Goal: Check status: Check status

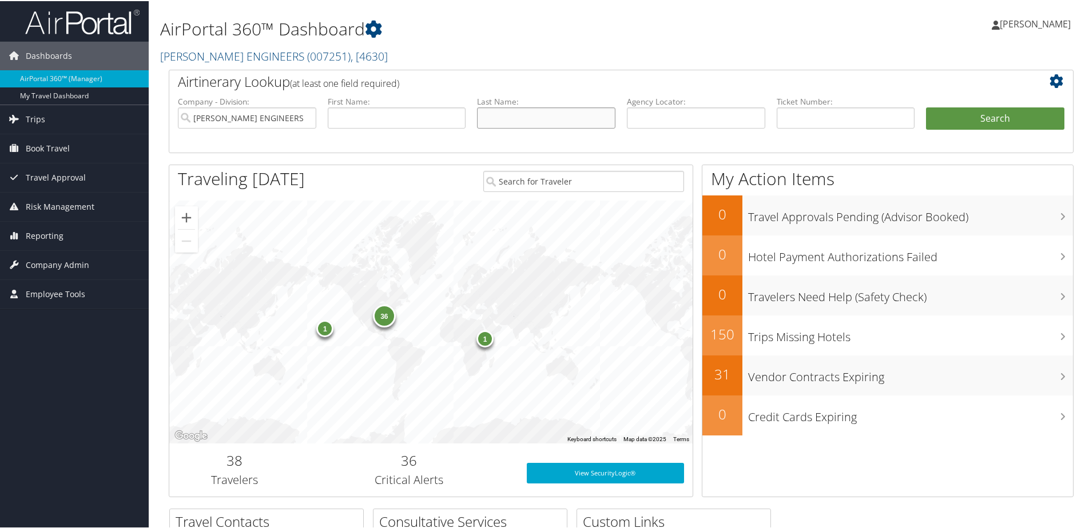
drag, startPoint x: 568, startPoint y: 112, endPoint x: 562, endPoint y: 114, distance: 6.2
click at [564, 113] on input "text" at bounding box center [546, 116] width 138 height 21
click at [494, 121] on input "text" at bounding box center [546, 116] width 138 height 21
type input "[PERSON_NAME]"
click at [404, 119] on input "text" at bounding box center [397, 116] width 138 height 21
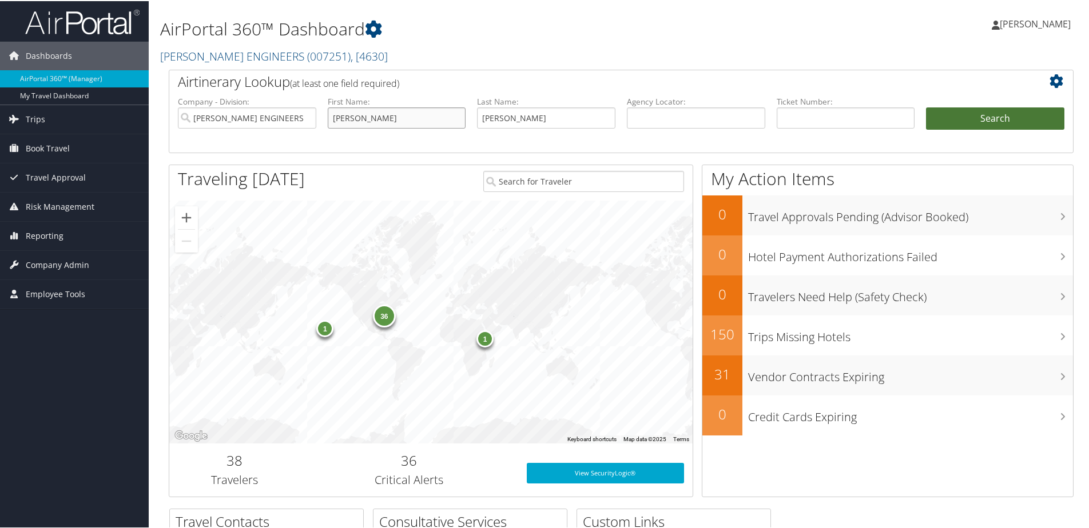
type input "[PERSON_NAME]"
click at [968, 113] on button "Search" at bounding box center [995, 117] width 138 height 23
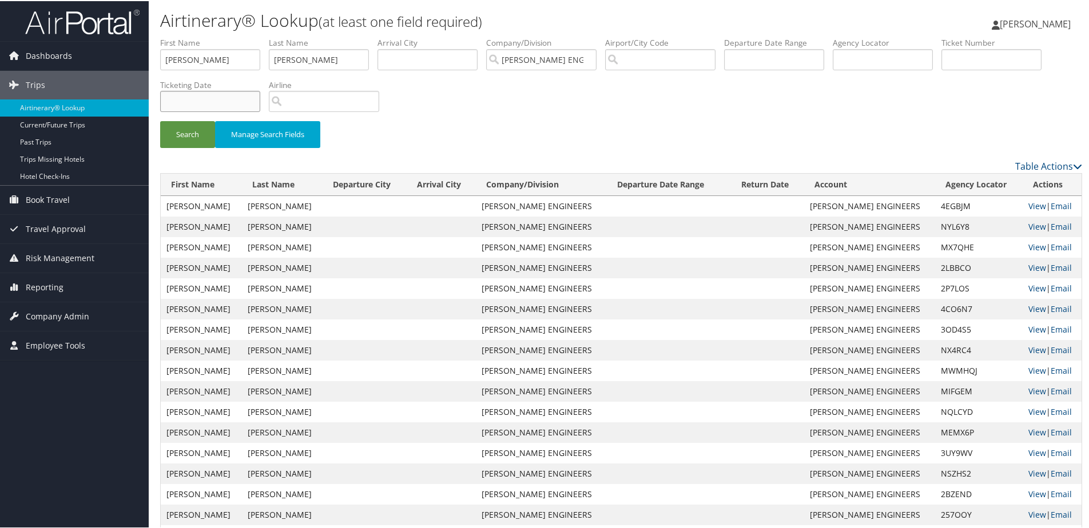
drag, startPoint x: 199, startPoint y: 92, endPoint x: 258, endPoint y: 113, distance: 62.9
click at [200, 93] on input "text" at bounding box center [210, 100] width 100 height 21
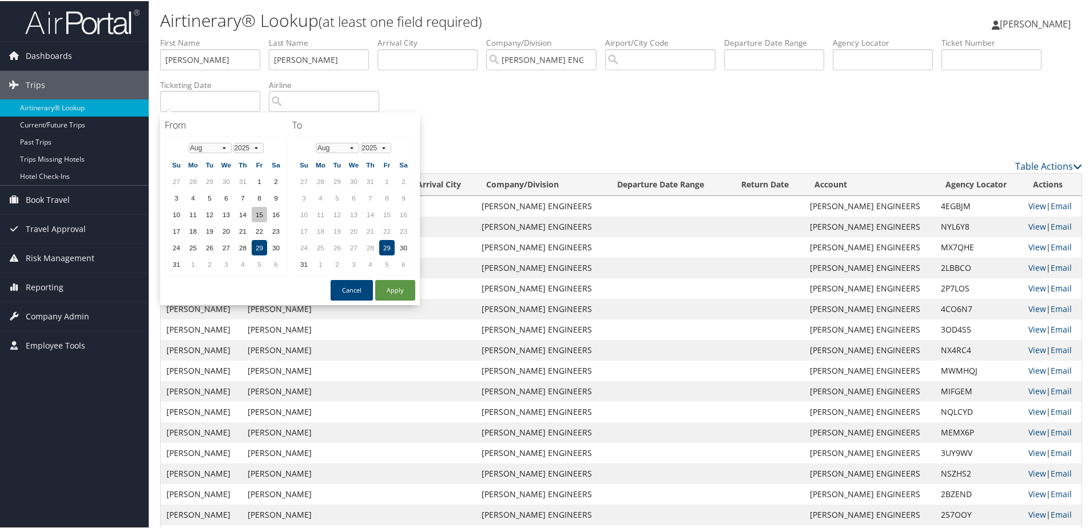
click at [253, 214] on td "15" at bounding box center [259, 213] width 15 height 15
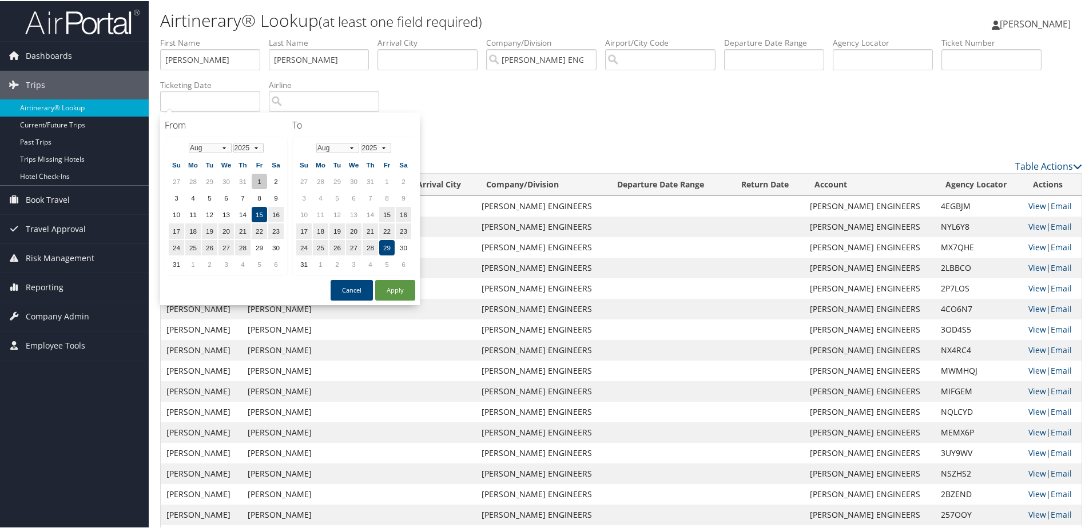
click at [253, 179] on td "1" at bounding box center [259, 180] width 15 height 15
click at [389, 245] on td "29" at bounding box center [386, 246] width 15 height 15
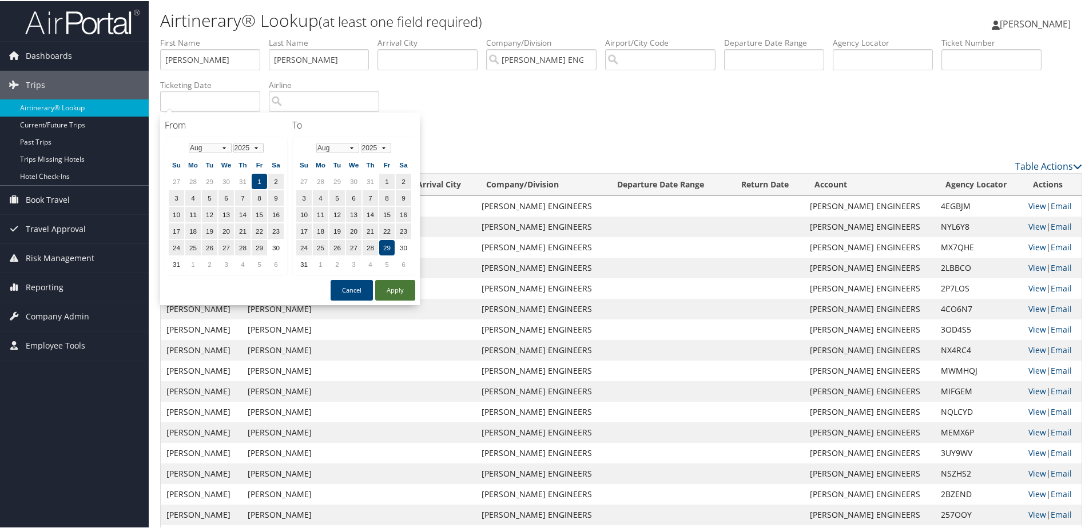
click at [401, 292] on button "Apply" at bounding box center [395, 289] width 40 height 21
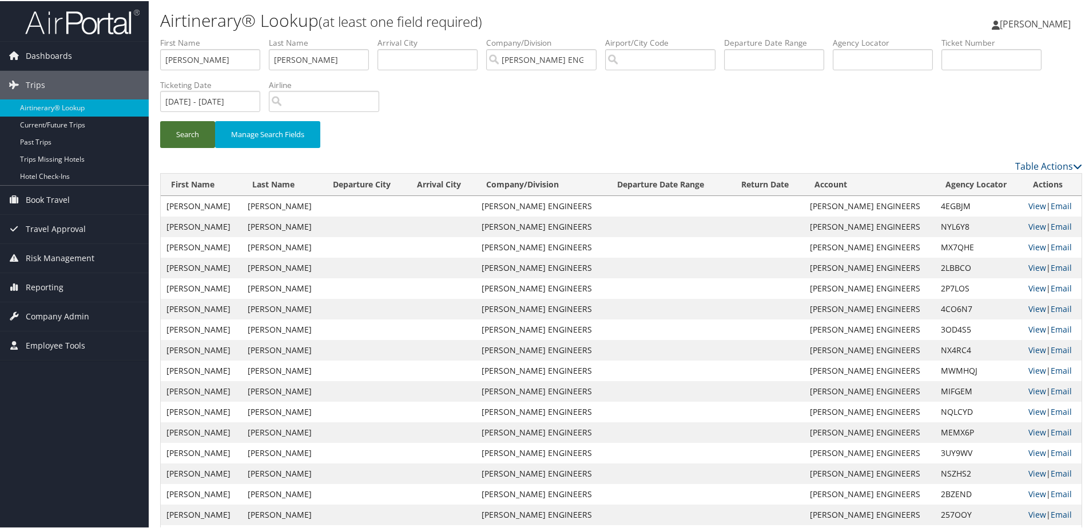
click at [200, 137] on button "Search" at bounding box center [187, 133] width 55 height 27
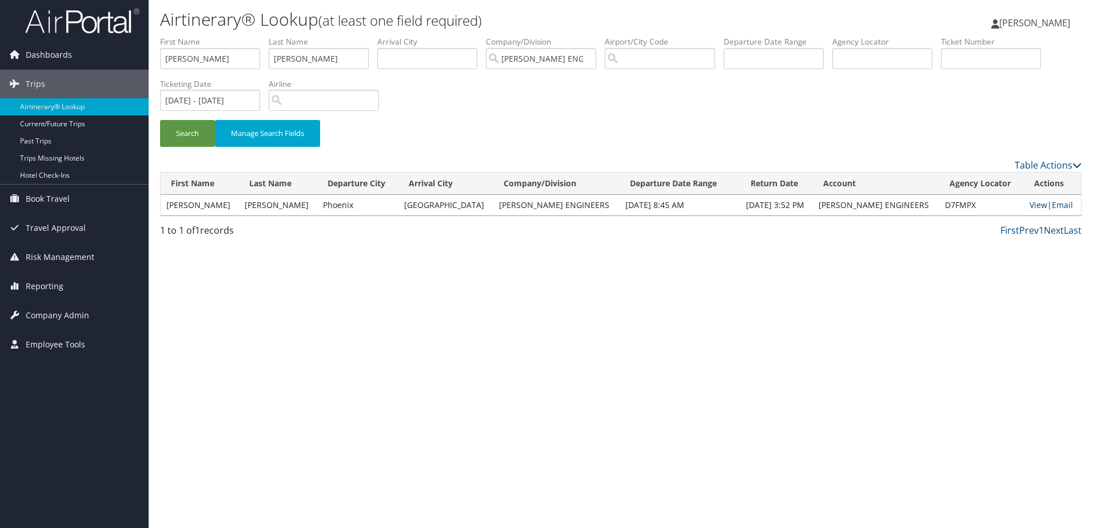
click at [1030, 203] on link "View" at bounding box center [1039, 205] width 18 height 11
click at [250, 107] on input "08/01/2025 - 08/29/2025" at bounding box center [210, 100] width 100 height 21
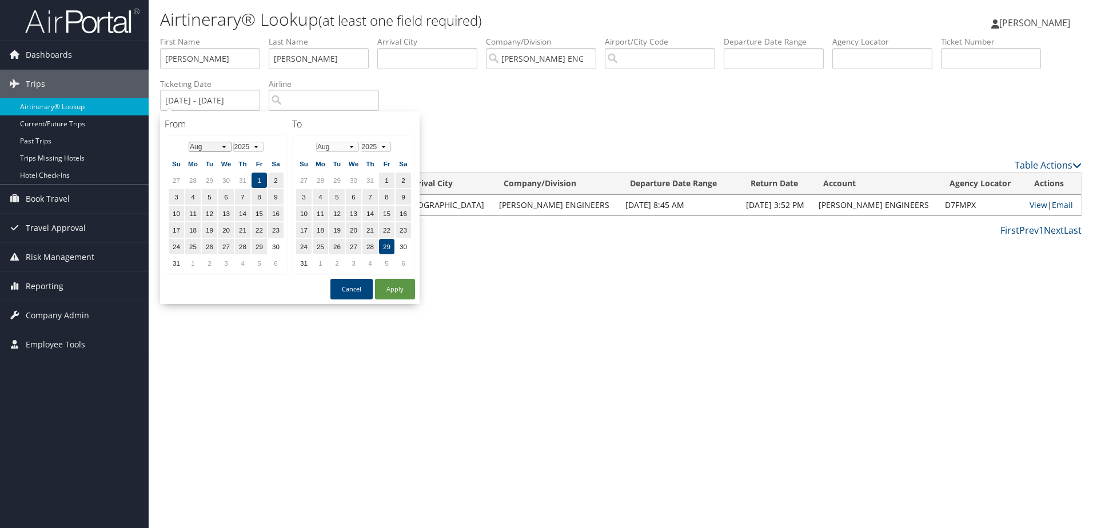
click at [221, 146] on select "Jan Feb Mar Apr May Jun Jul Aug Sep Oct Nov Dec" at bounding box center [210, 147] width 43 height 10
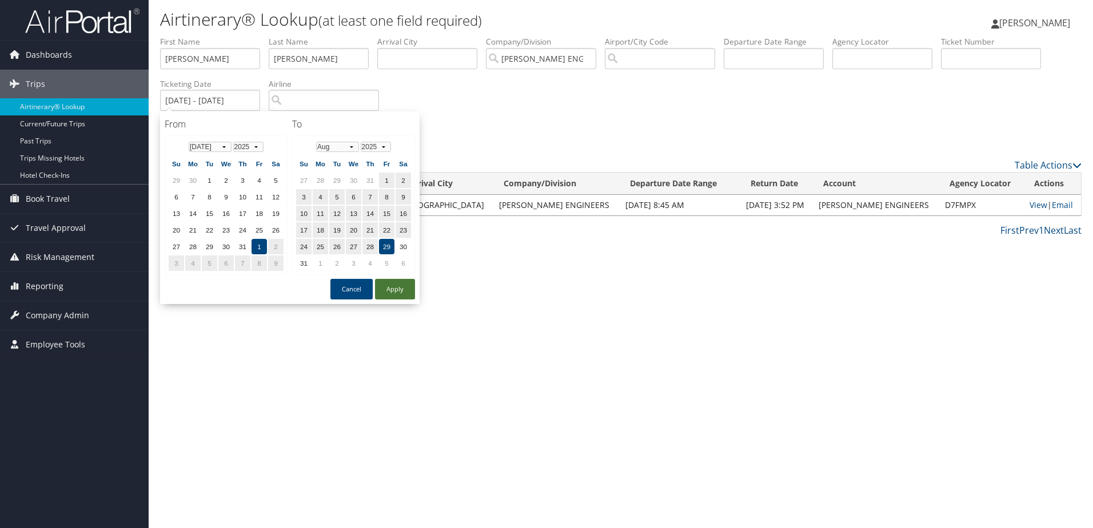
click at [392, 288] on button "Apply" at bounding box center [395, 289] width 40 height 21
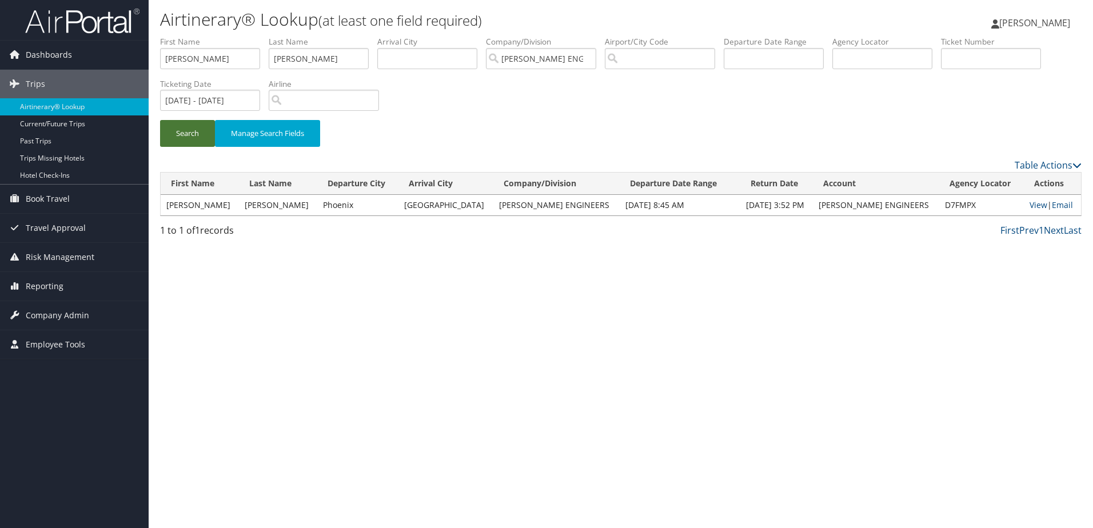
click at [184, 138] on button "Search" at bounding box center [187, 133] width 55 height 27
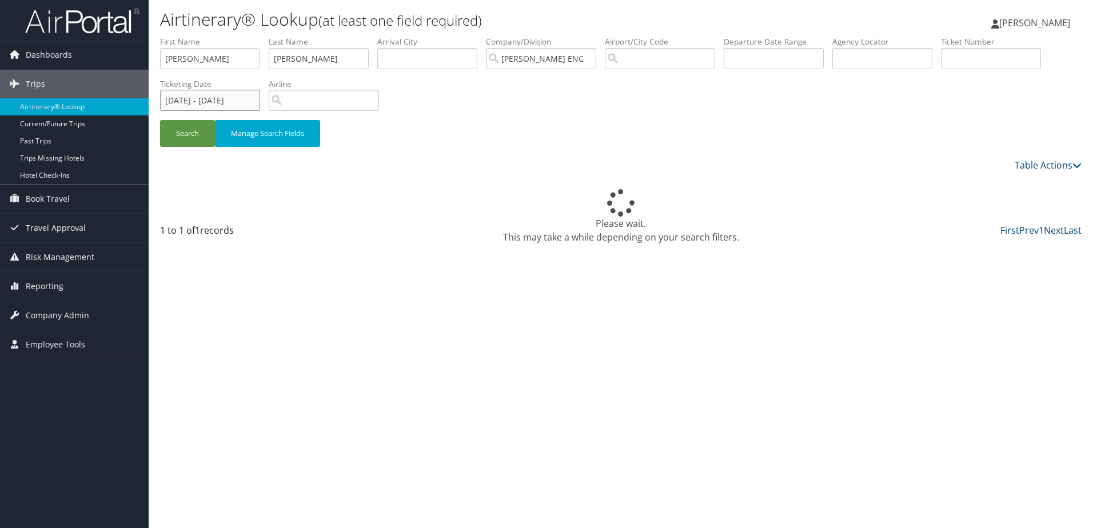
click at [178, 97] on input "08/01/2025 - 08/29/2025" at bounding box center [210, 100] width 100 height 21
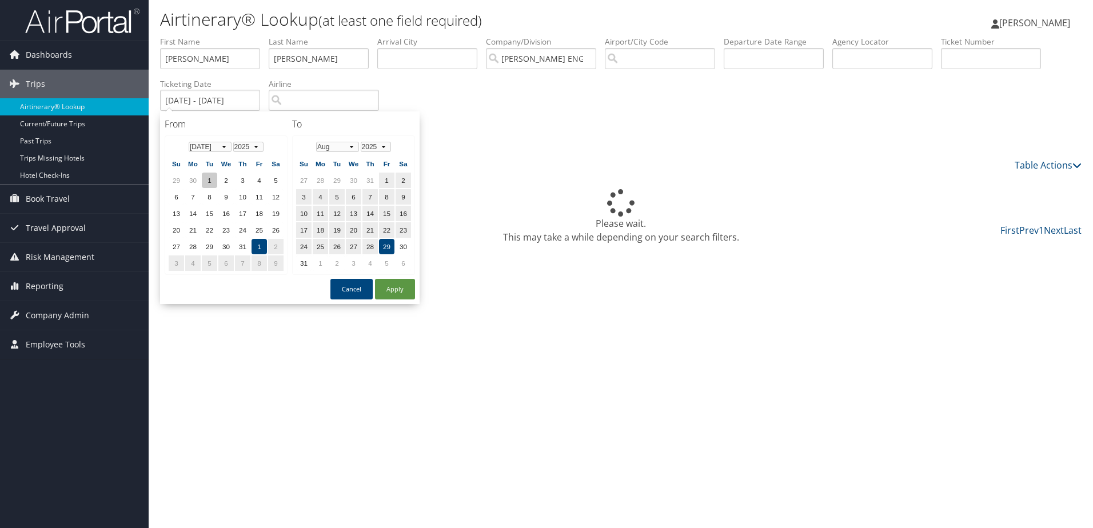
click at [208, 185] on td "1" at bounding box center [209, 180] width 15 height 15
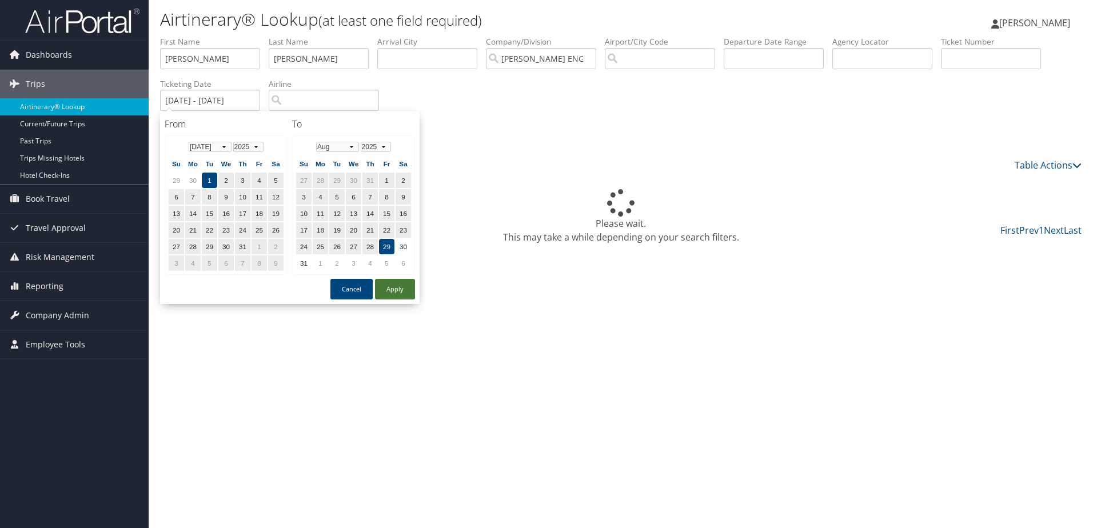
click at [390, 288] on button "Apply" at bounding box center [395, 289] width 40 height 21
type input "07/01/2025 - 08/29/2025"
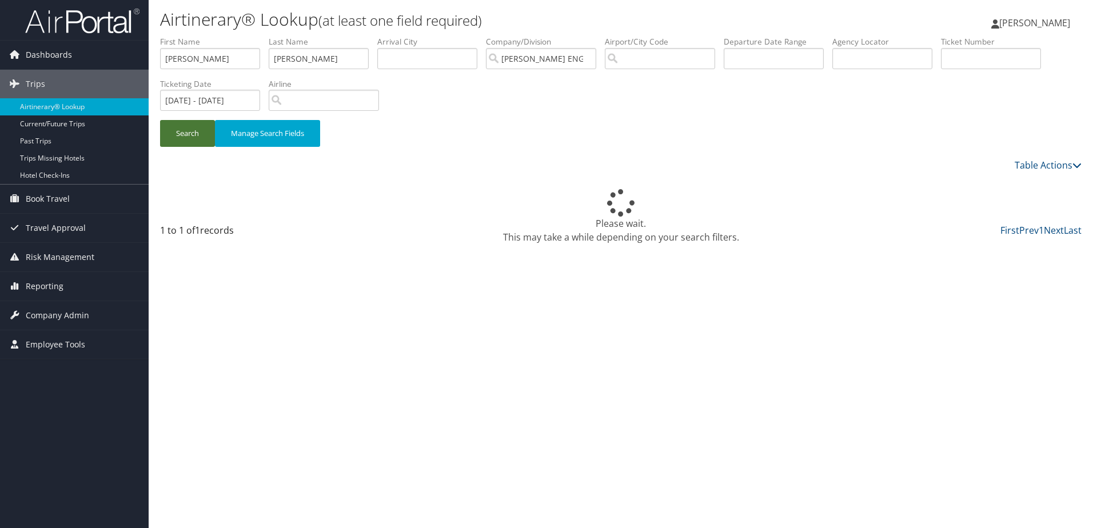
click at [177, 131] on button "Search" at bounding box center [187, 133] width 55 height 27
click at [193, 135] on button "Search" at bounding box center [187, 133] width 55 height 27
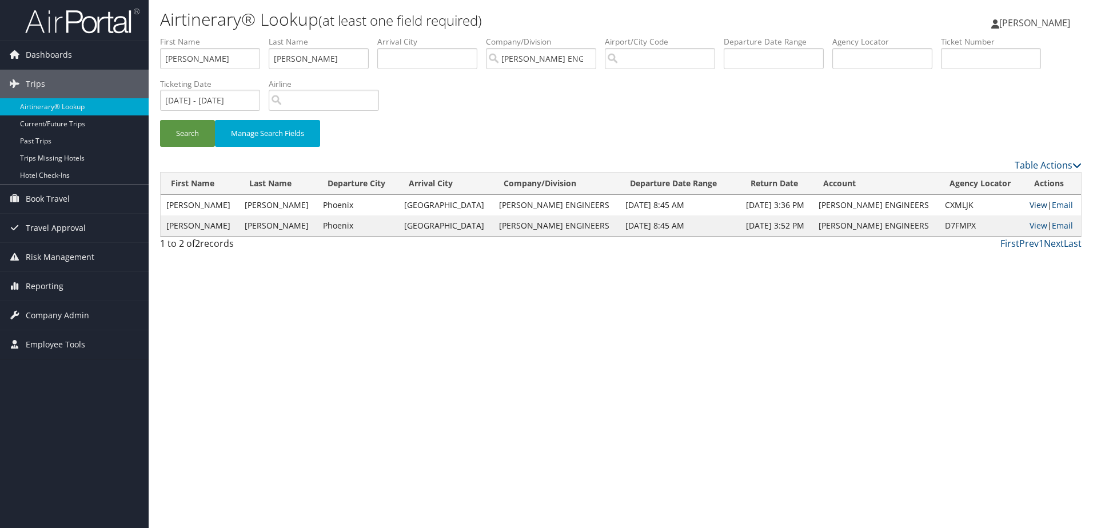
click at [1030, 208] on link "View" at bounding box center [1039, 205] width 18 height 11
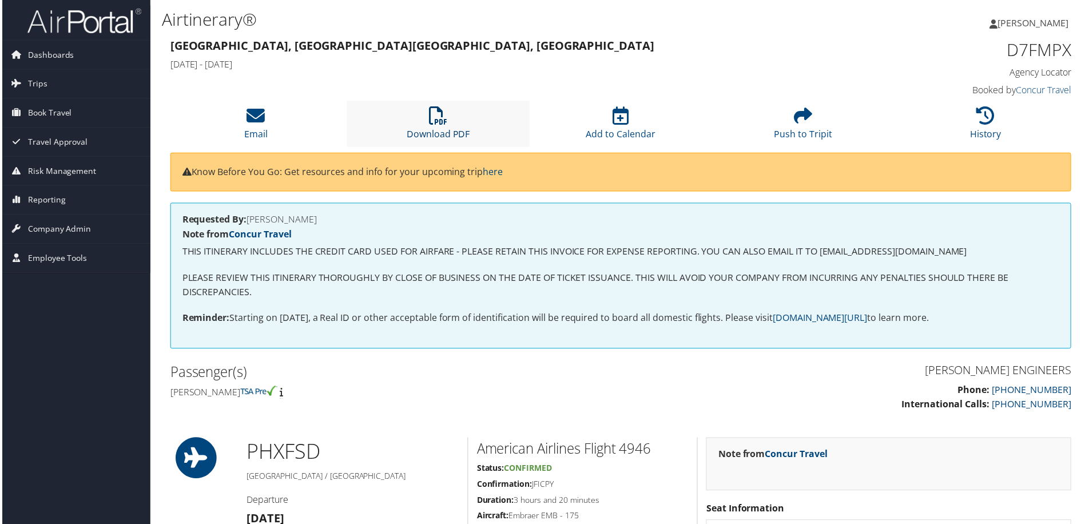
click at [432, 124] on icon at bounding box center [438, 116] width 18 height 18
click at [437, 118] on icon at bounding box center [438, 116] width 18 height 18
